Goal: Task Accomplishment & Management: Use online tool/utility

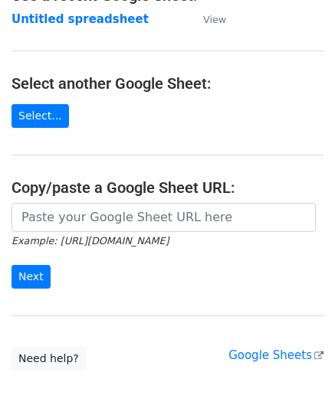
scroll to position [153, 0]
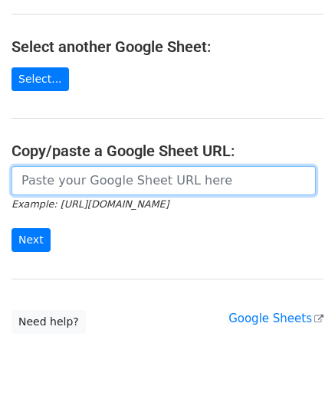
click at [60, 181] on input "url" at bounding box center [163, 180] width 304 height 29
paste input "[URL][DOMAIN_NAME]"
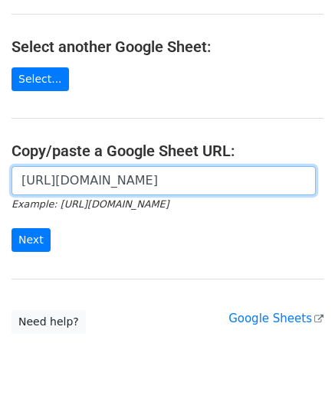
scroll to position [0, 325]
type input "[URL][DOMAIN_NAME]"
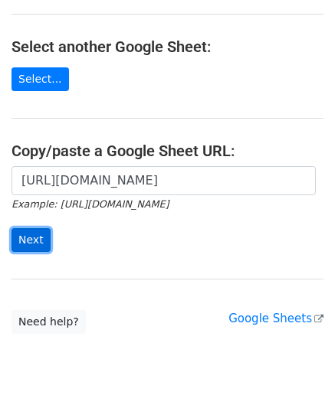
click at [23, 236] on input "Next" at bounding box center [30, 240] width 39 height 24
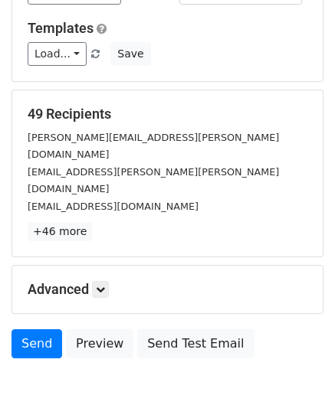
scroll to position [187, 0]
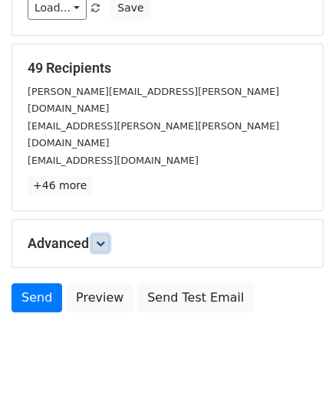
click at [99, 235] on link at bounding box center [100, 243] width 17 height 17
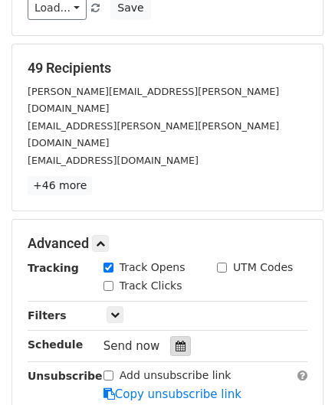
click at [177, 341] on icon at bounding box center [180, 346] width 10 height 11
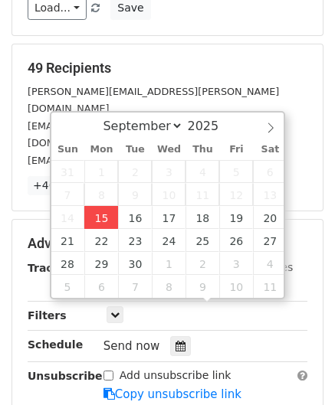
type input "[DATE] 12:00"
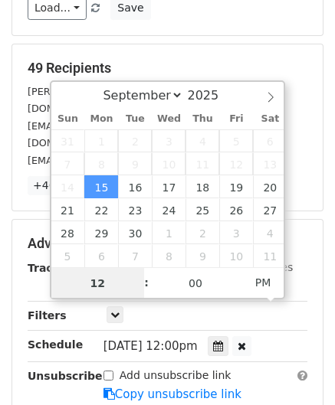
scroll to position [0, 0]
paste input "1"
type input "11"
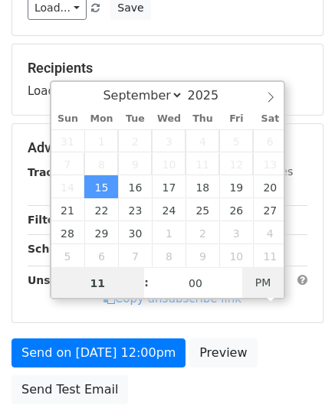
type input "2025-09-15 11:00"
click at [260, 278] on span "AM" at bounding box center [263, 282] width 42 height 31
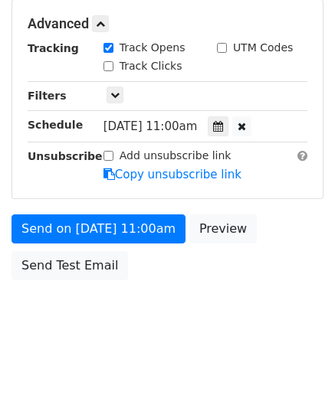
scroll to position [372, 0]
